Goal: Transaction & Acquisition: Purchase product/service

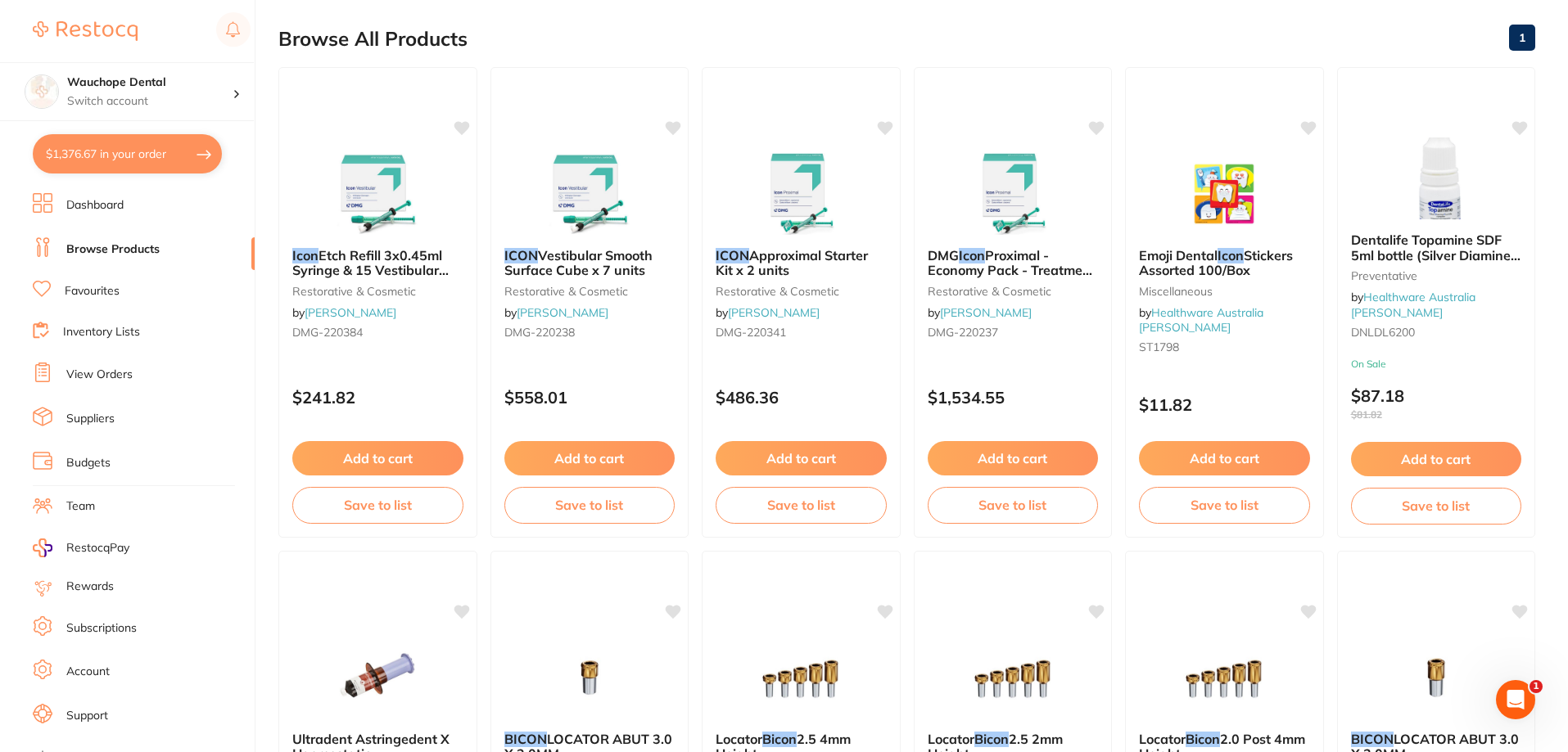
click at [125, 250] on link "Browse Products" at bounding box center [112, 249] width 93 height 16
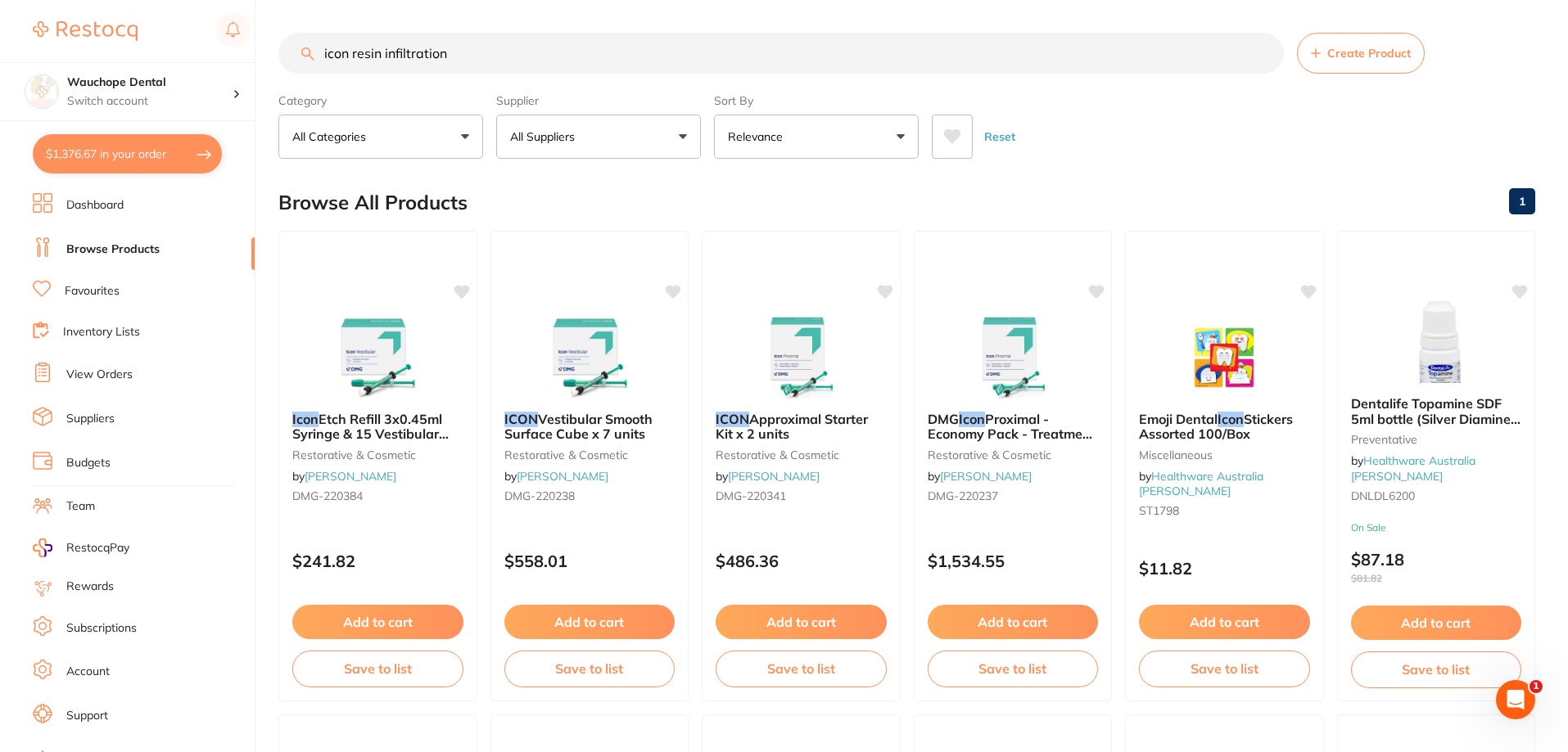
click at [518, 53] on input "icon resin infiltration" at bounding box center [780, 53] width 1005 height 41
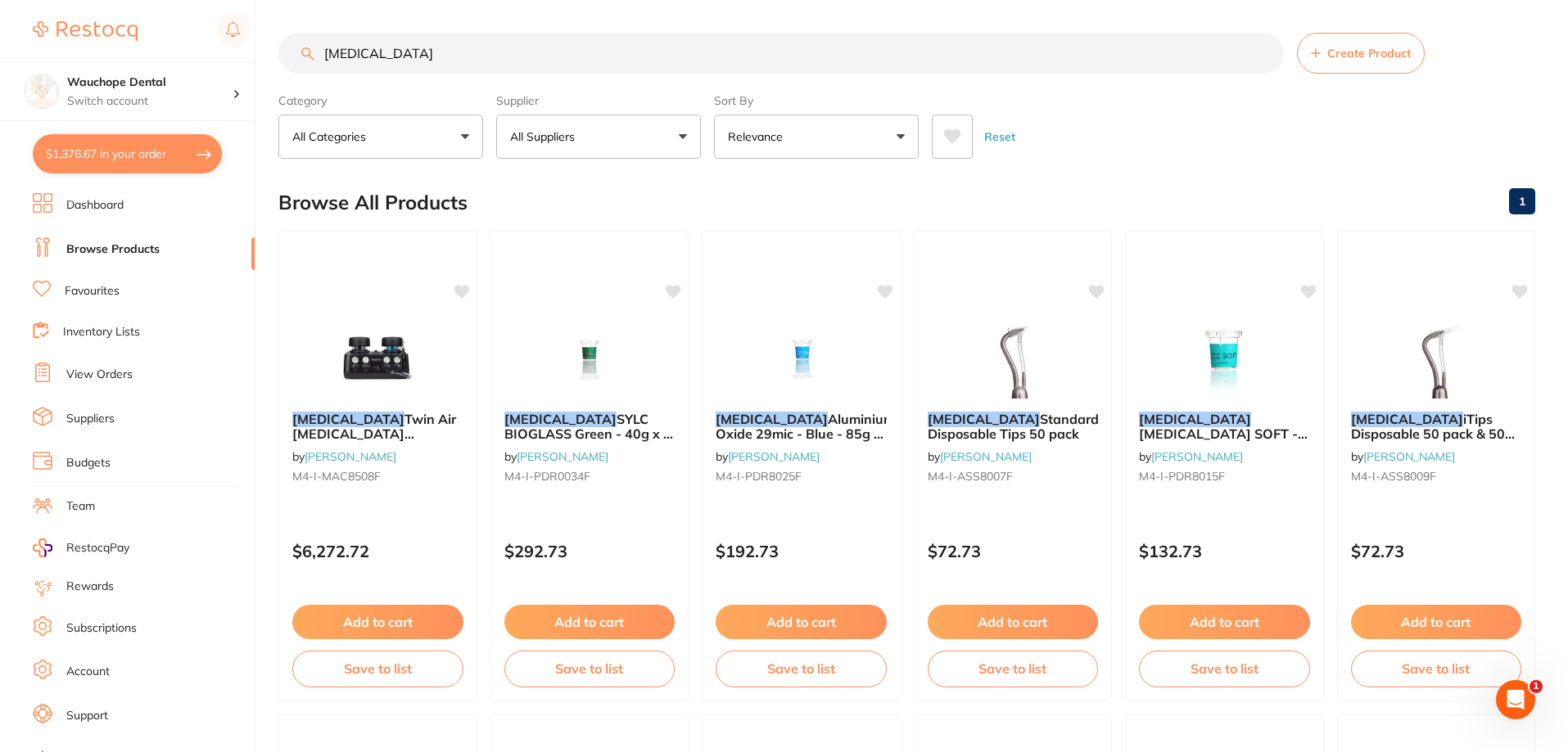
type input "[MEDICAL_DATA]"
click at [576, 146] on button "All Suppliers" at bounding box center [599, 137] width 205 height 44
click at [616, 285] on p "[PERSON_NAME]" at bounding box center [608, 278] width 105 height 14
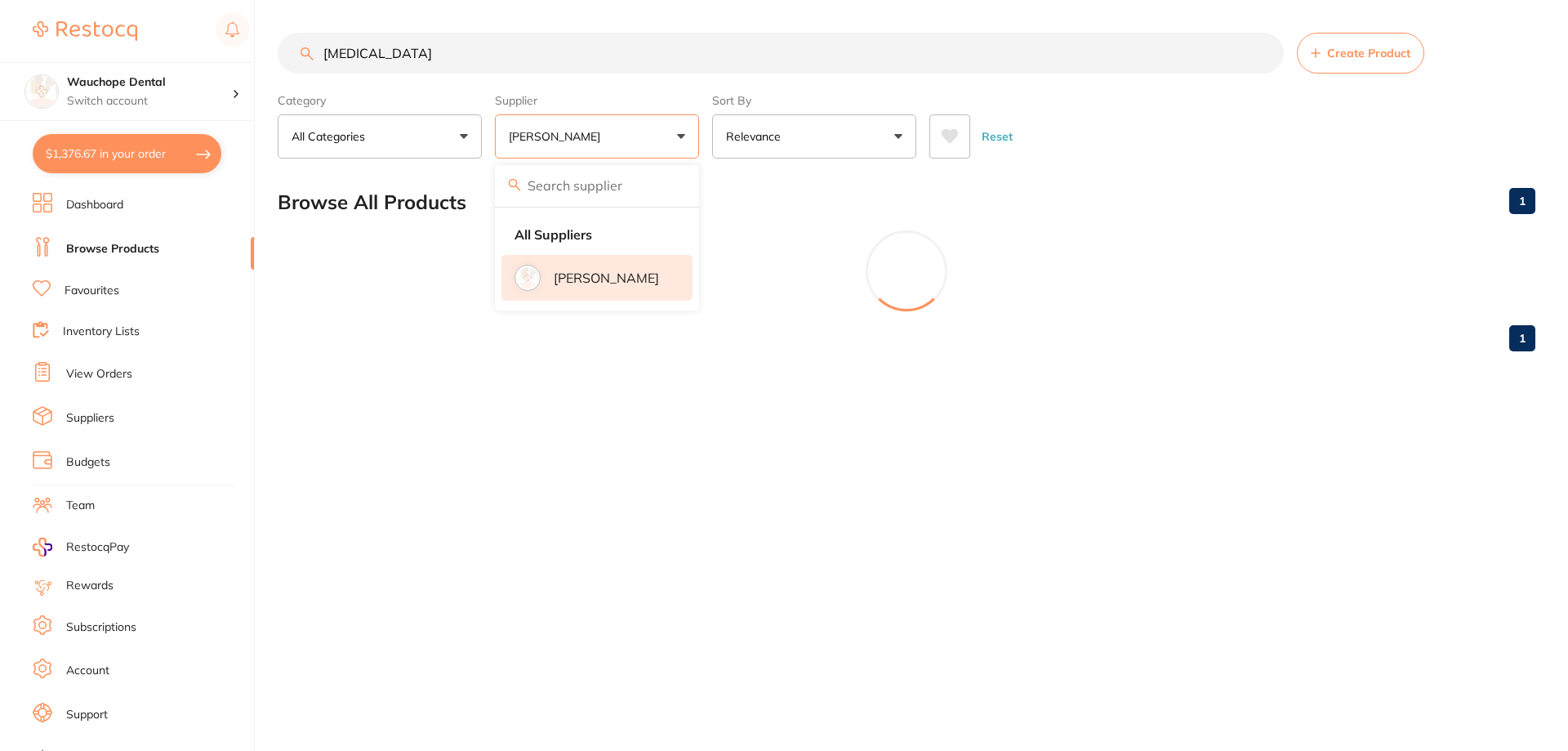
click at [1108, 166] on main "[MEDICAL_DATA] Create Product Category All Categories All Categories restorativ…" at bounding box center [923, 198] width 1291 height 397
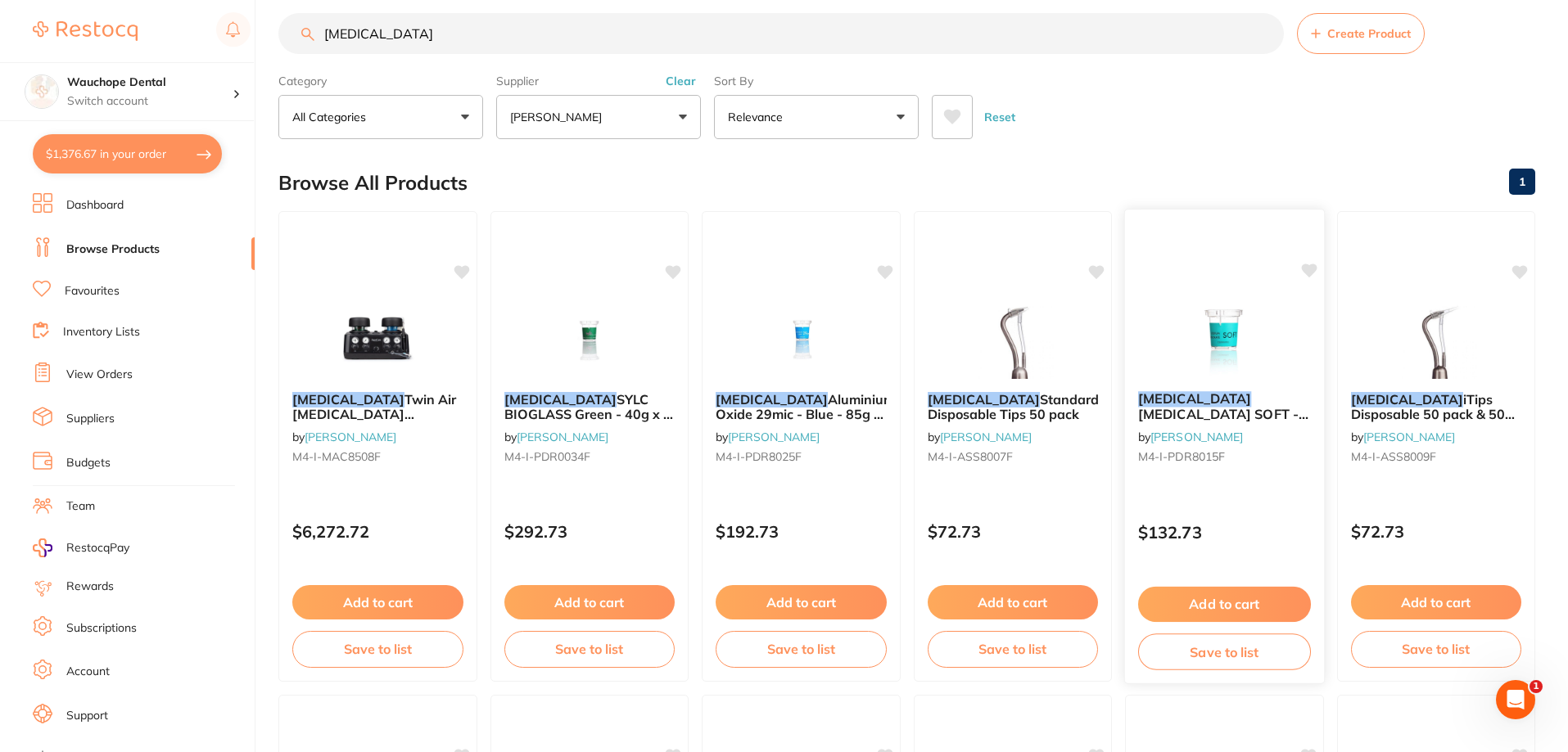
scroll to position [81, 0]
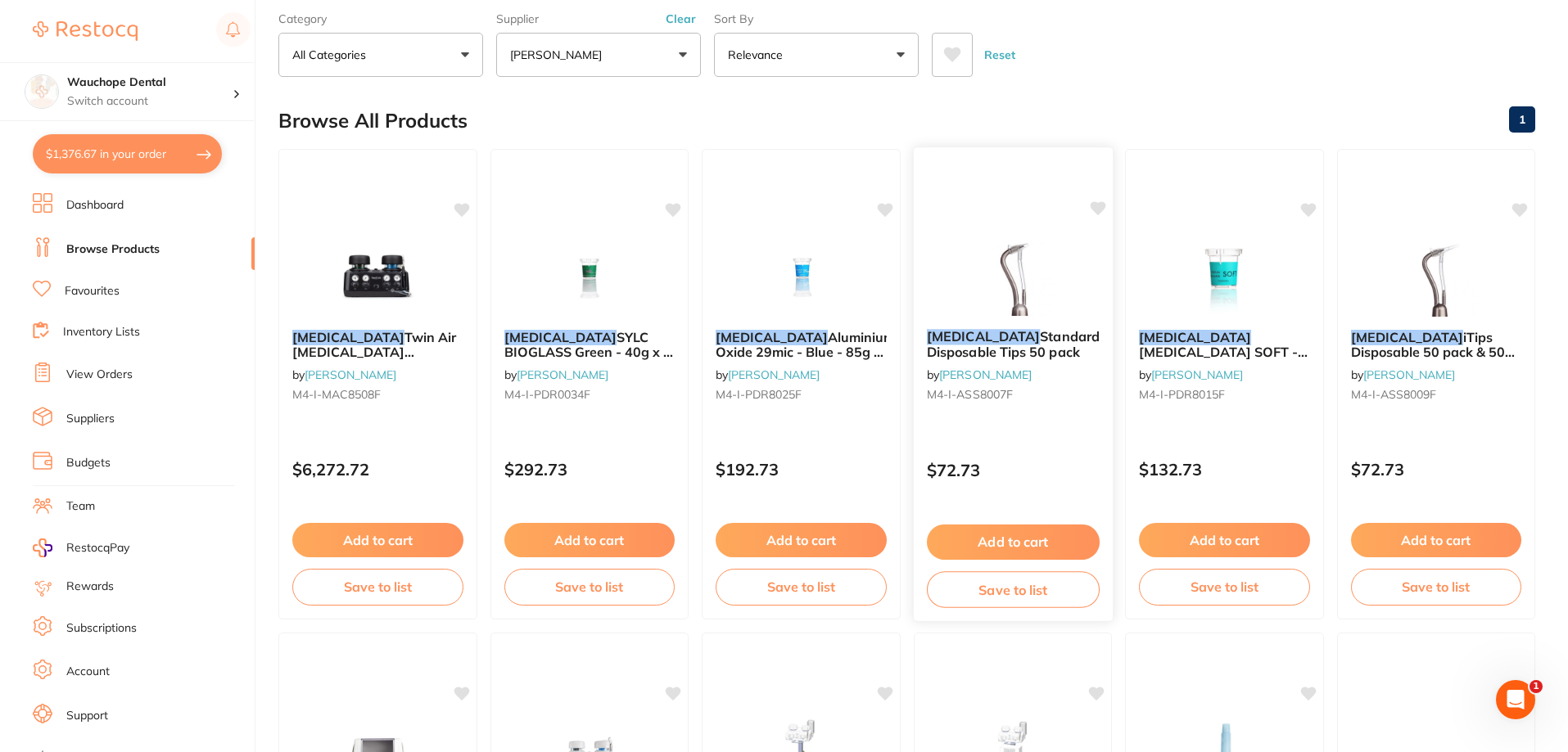
click at [1024, 260] on img at bounding box center [1012, 274] width 107 height 82
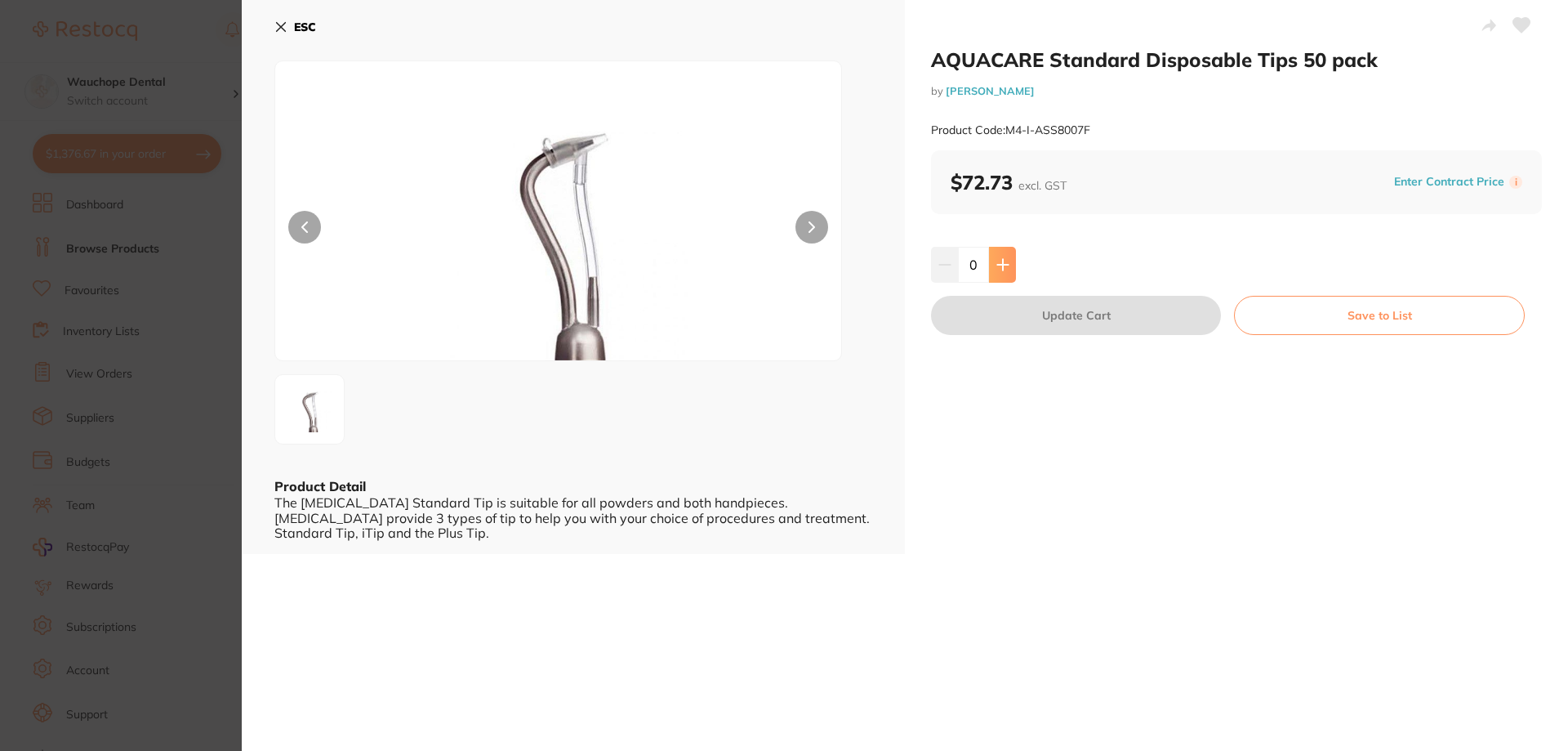
click at [989, 253] on button at bounding box center [1002, 265] width 27 height 36
type input "1"
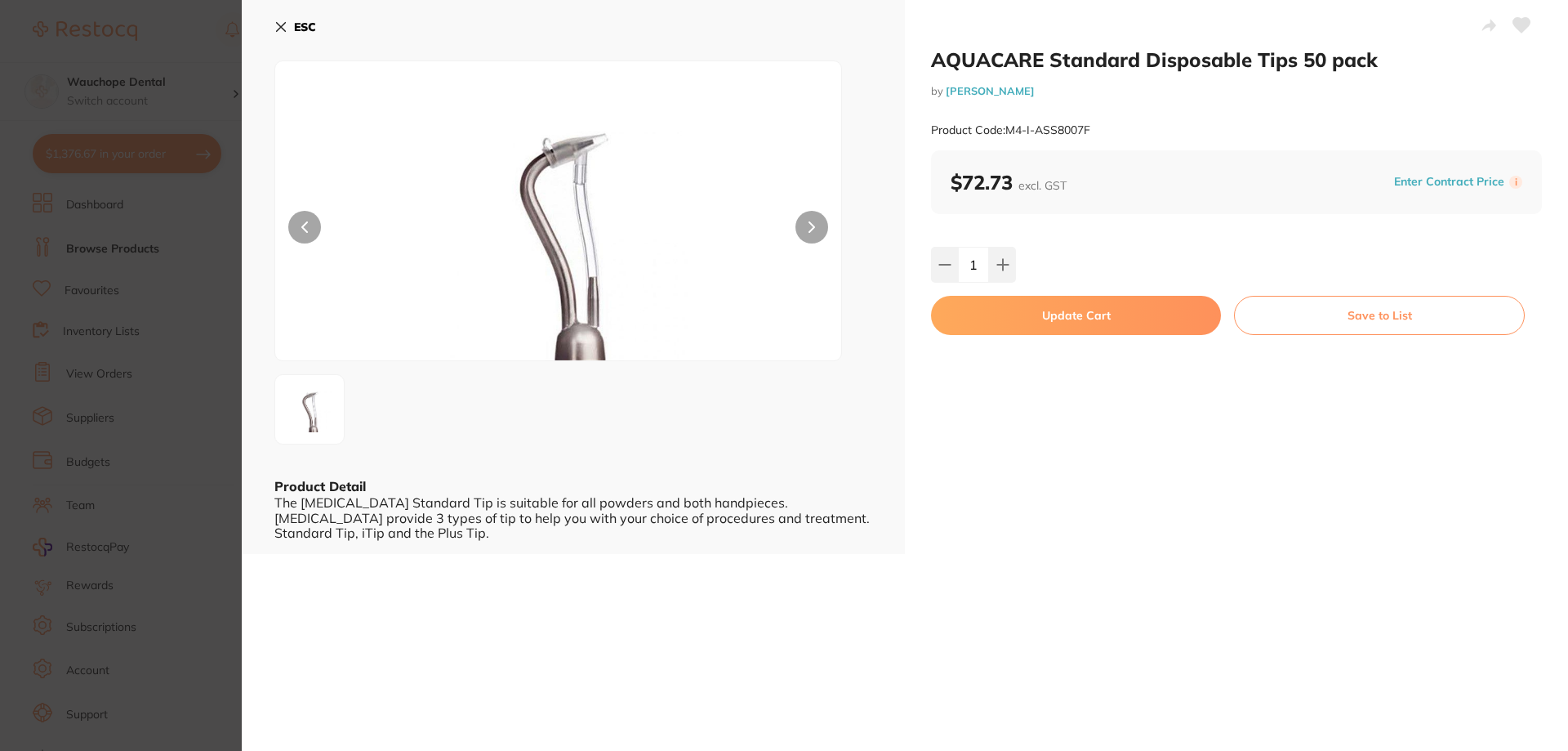
click at [1521, 18] on icon at bounding box center [1522, 25] width 17 height 14
click at [1136, 310] on button "Update Cart" at bounding box center [1076, 315] width 290 height 39
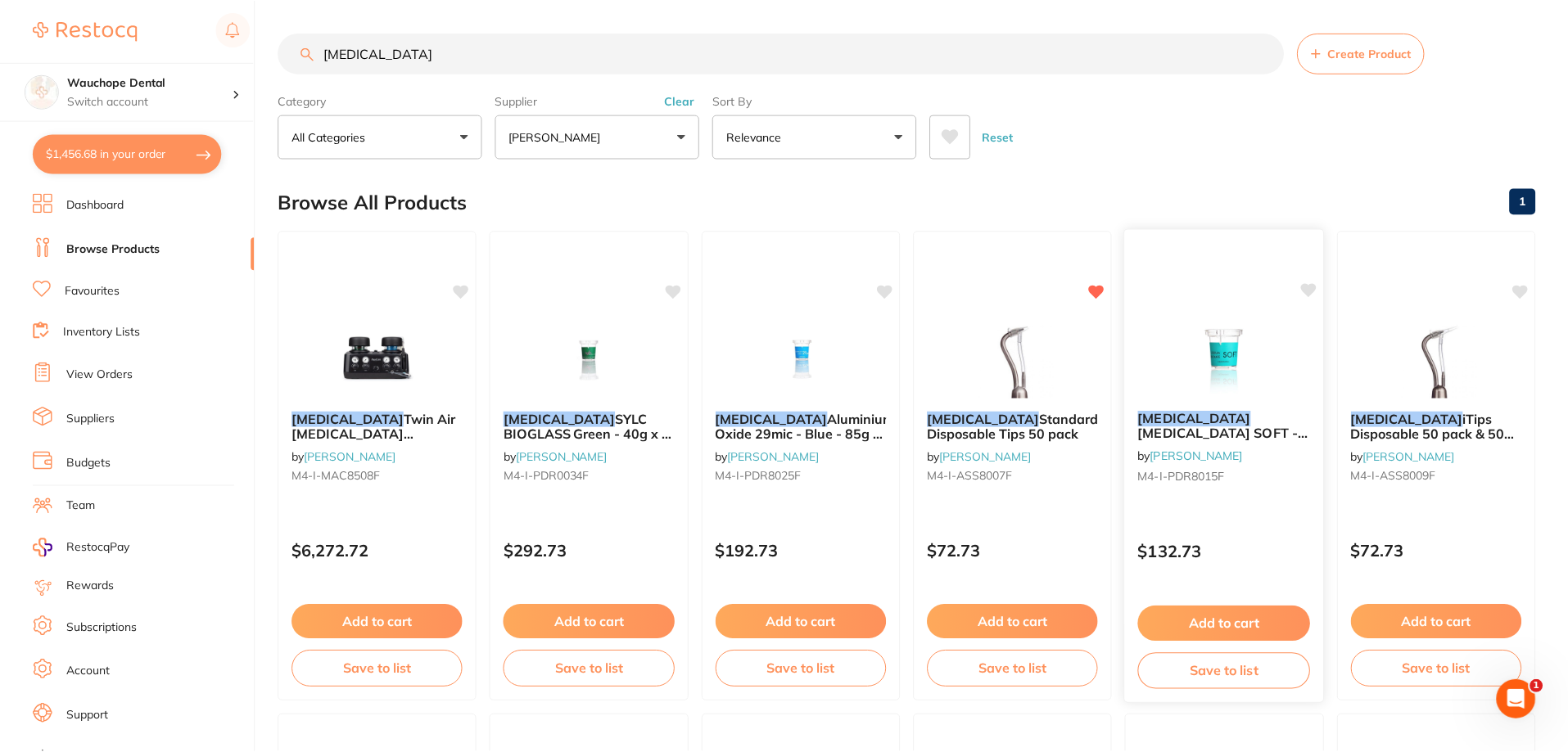
scroll to position [81, 0]
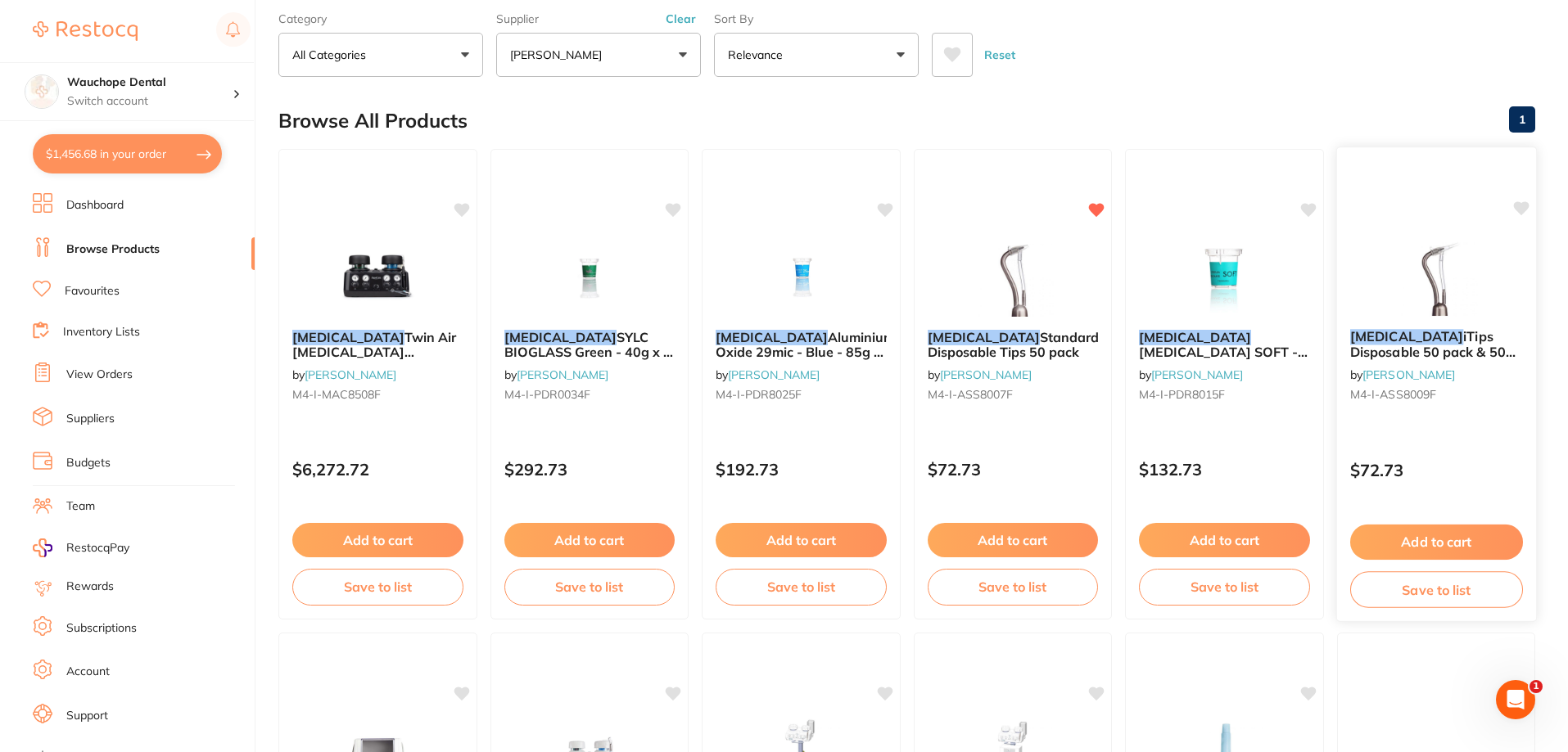
click at [1464, 254] on img at bounding box center [1436, 274] width 107 height 82
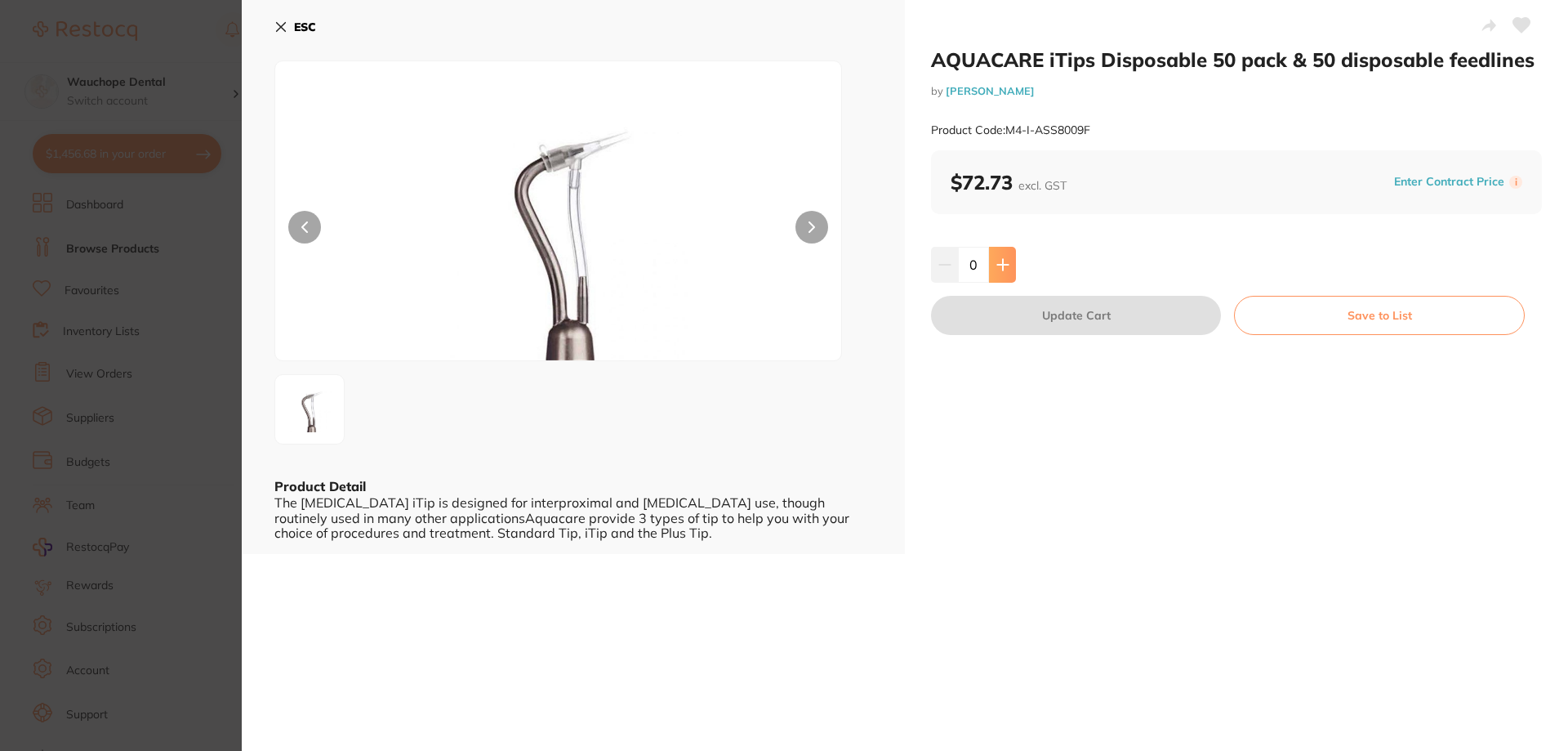
click at [1003, 261] on icon at bounding box center [1003, 265] width 13 height 13
type input "1"
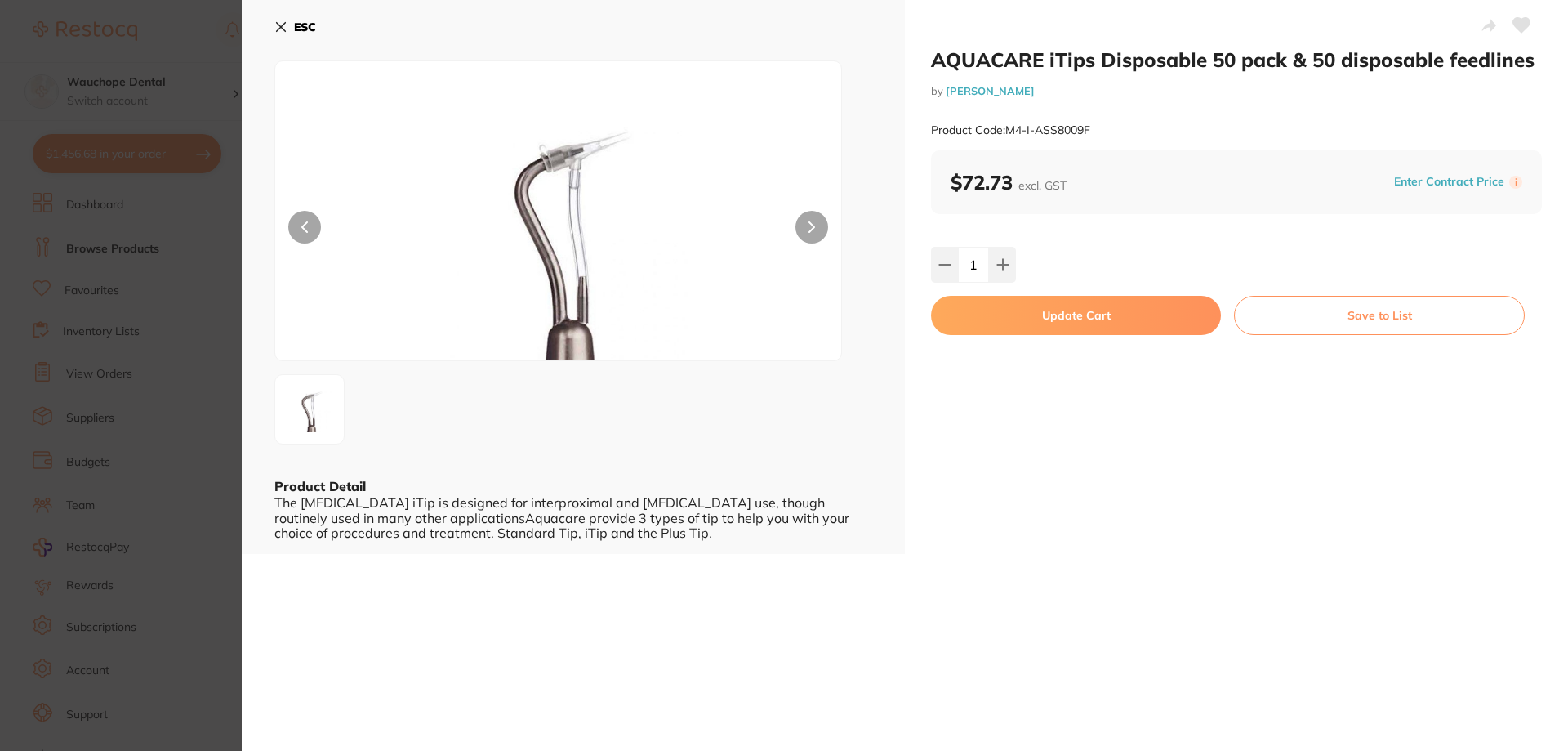
click at [1006, 316] on button "Update Cart" at bounding box center [1076, 315] width 290 height 39
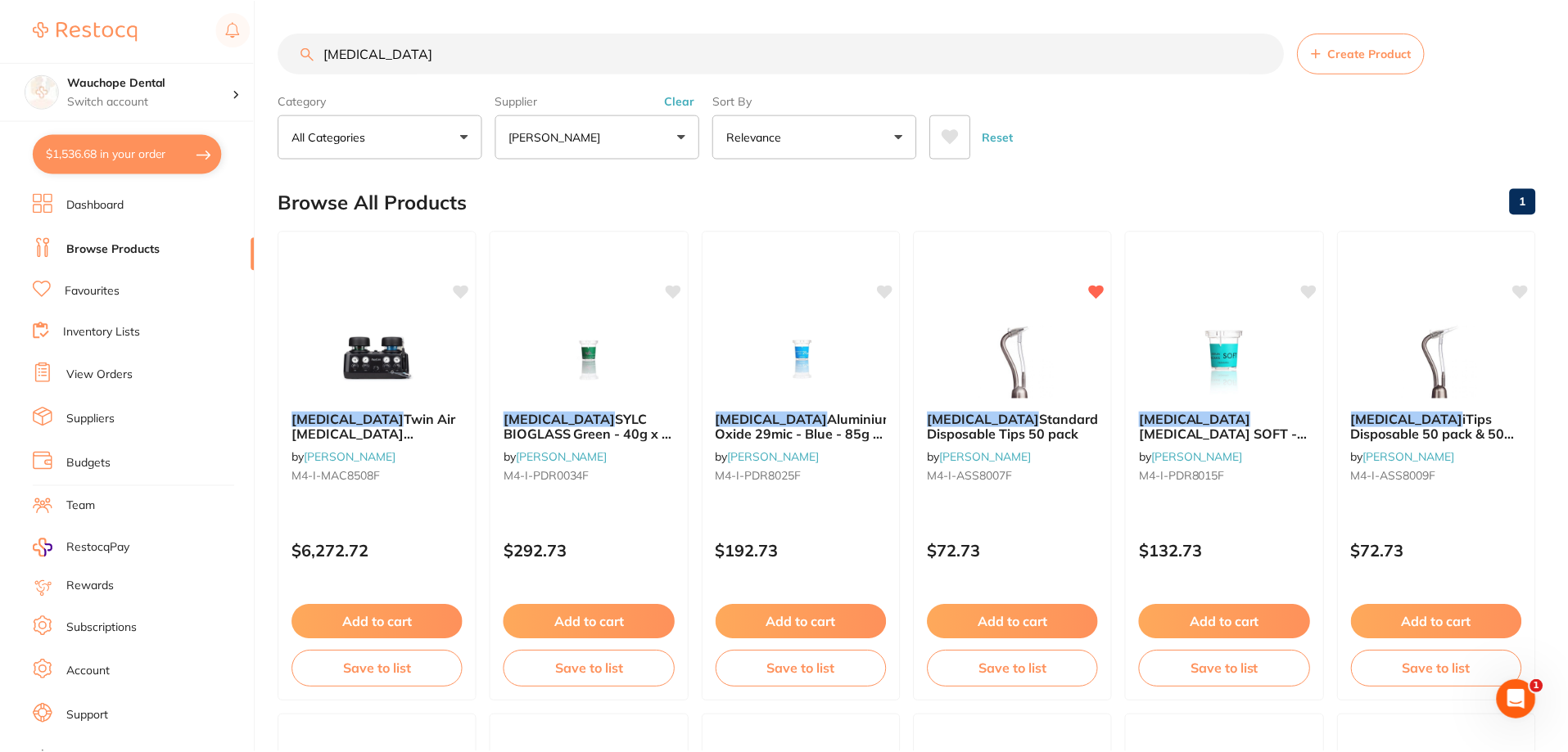
scroll to position [81, 0]
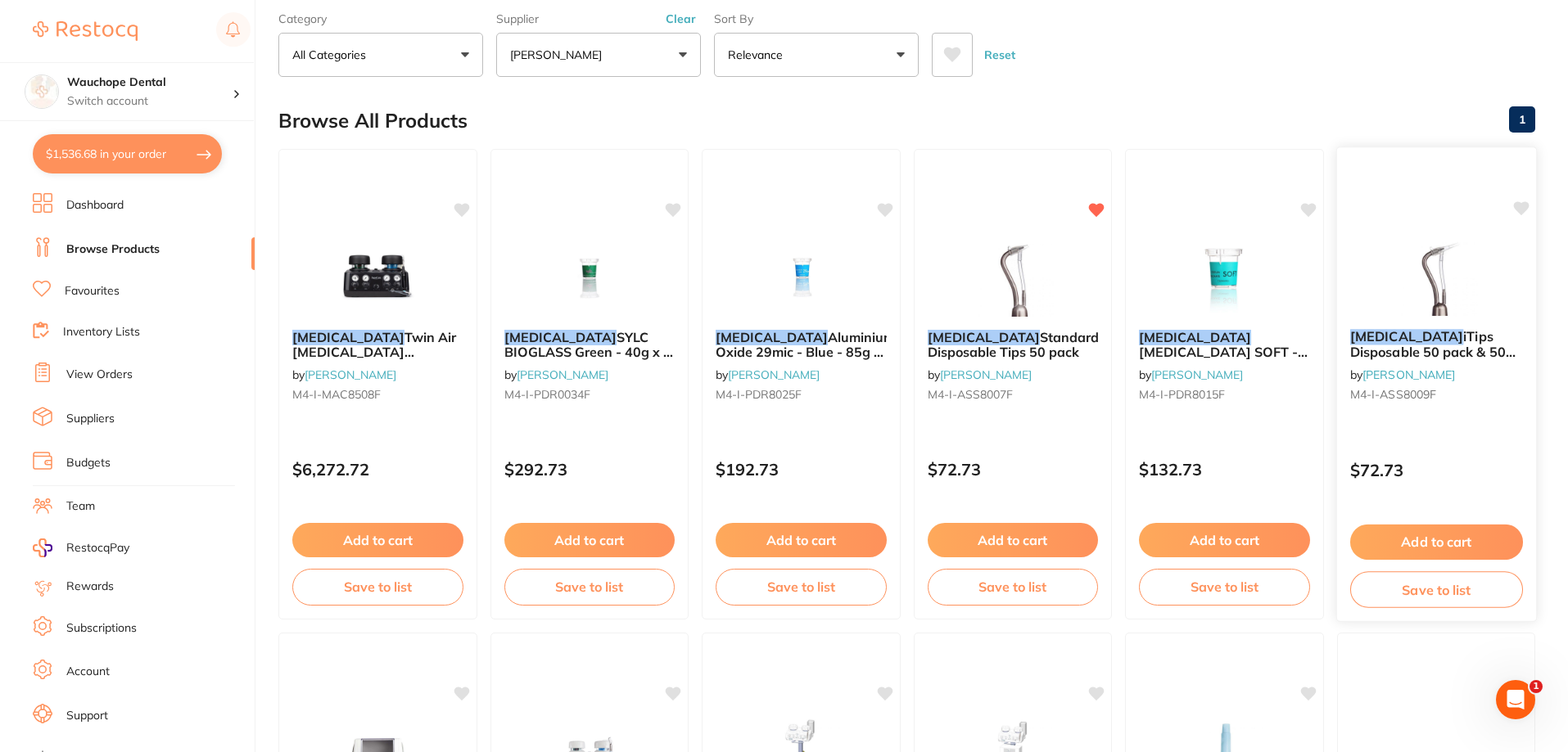
click at [1522, 209] on icon at bounding box center [1521, 208] width 15 height 14
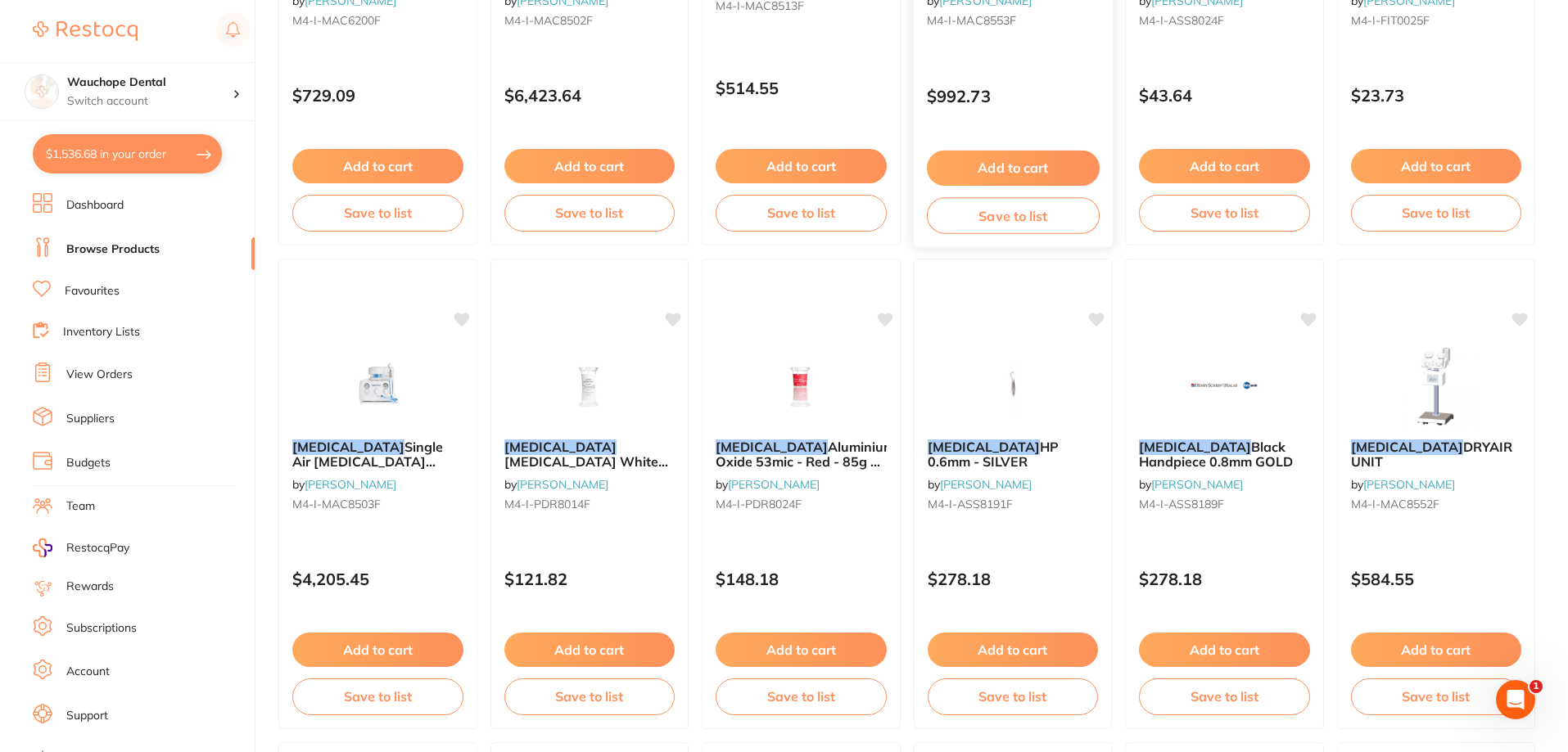
scroll to position [982, 0]
